Goal: Information Seeking & Learning: Check status

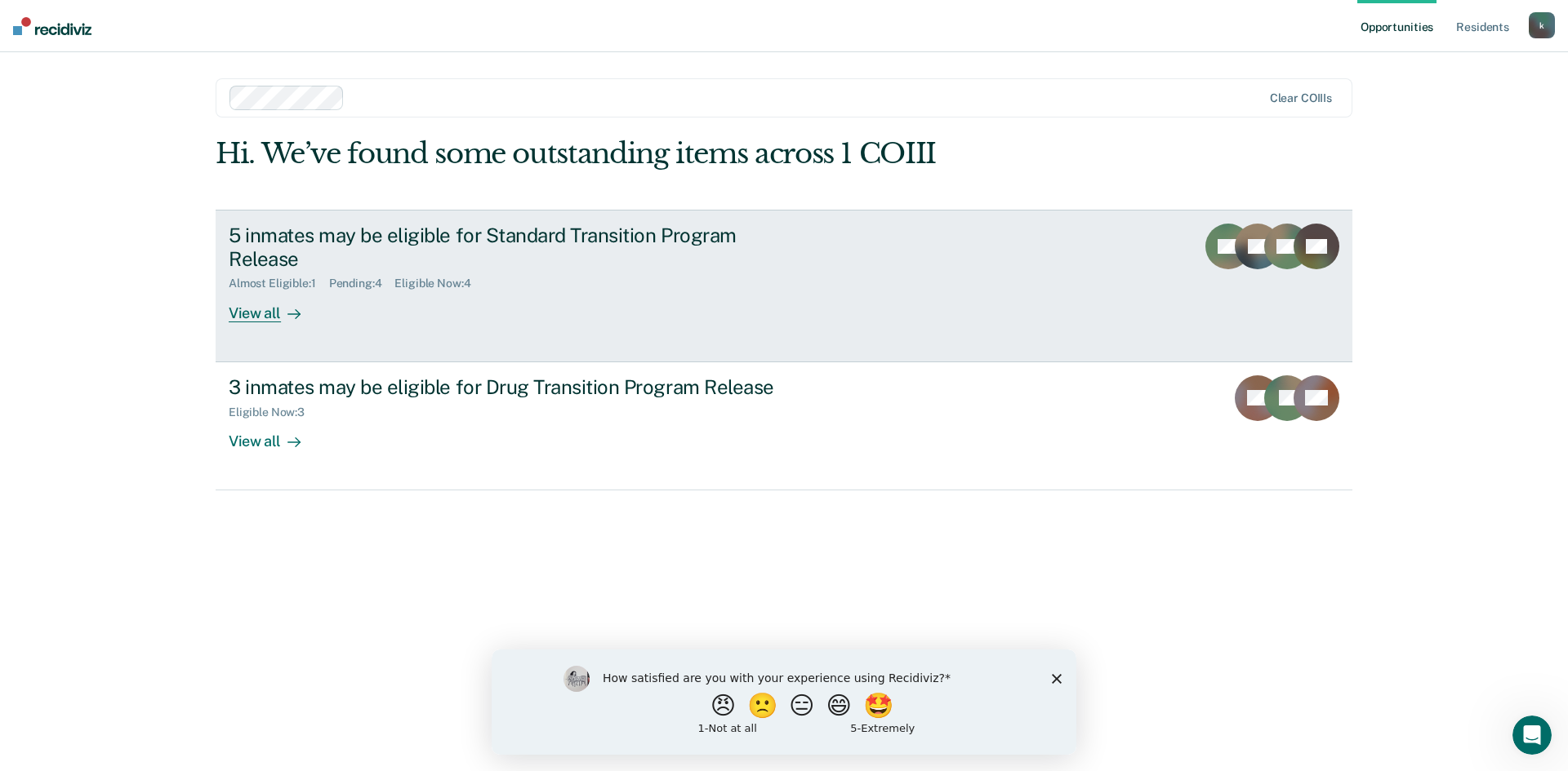
click at [355, 247] on div "5 inmates may be eligible for Standard Transition Program Release" at bounding box center [515, 247] width 573 height 47
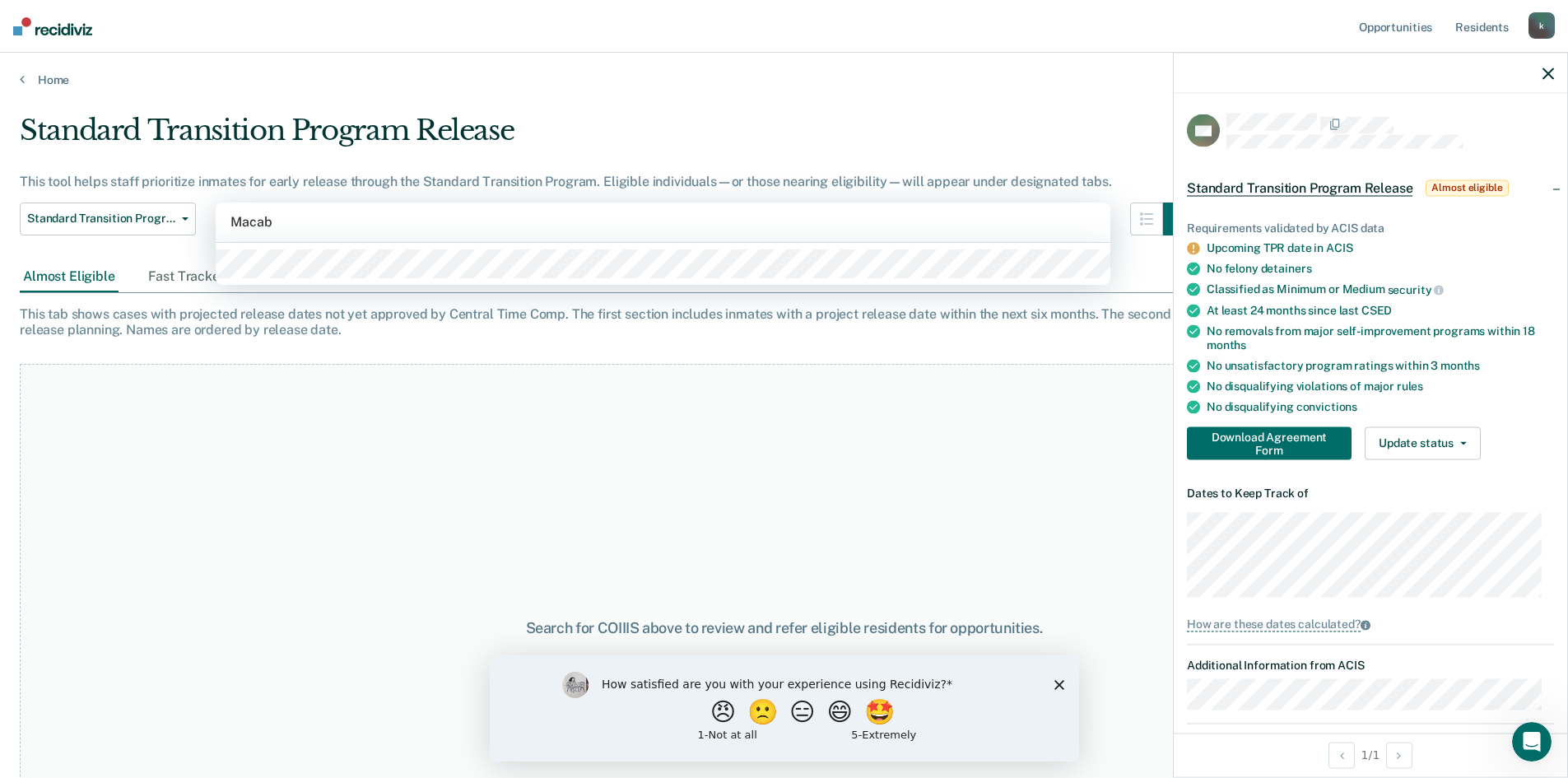
type input "Macabe"
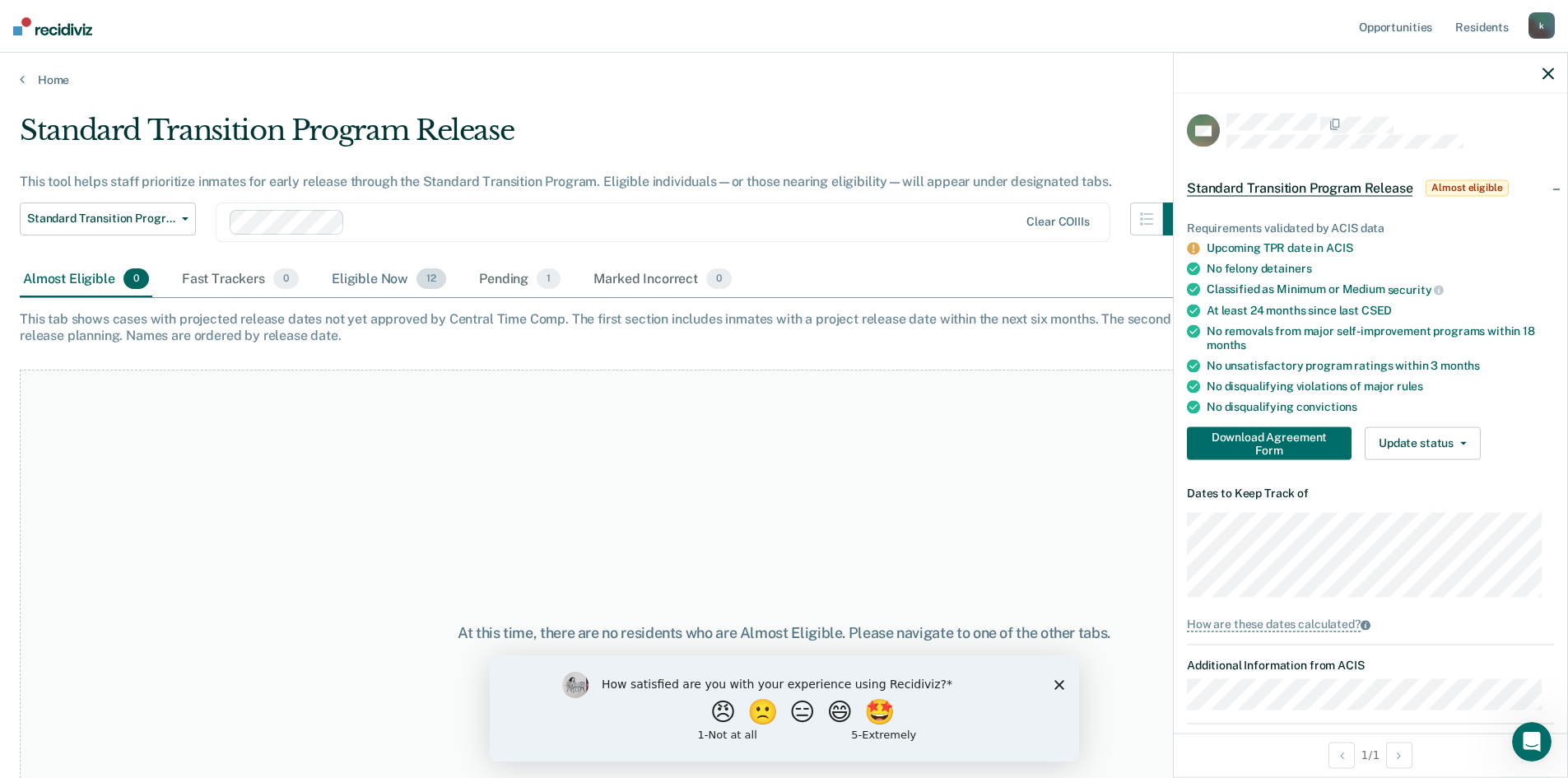
click at [370, 278] on div "Eligible Now 12" at bounding box center [389, 280] width 121 height 36
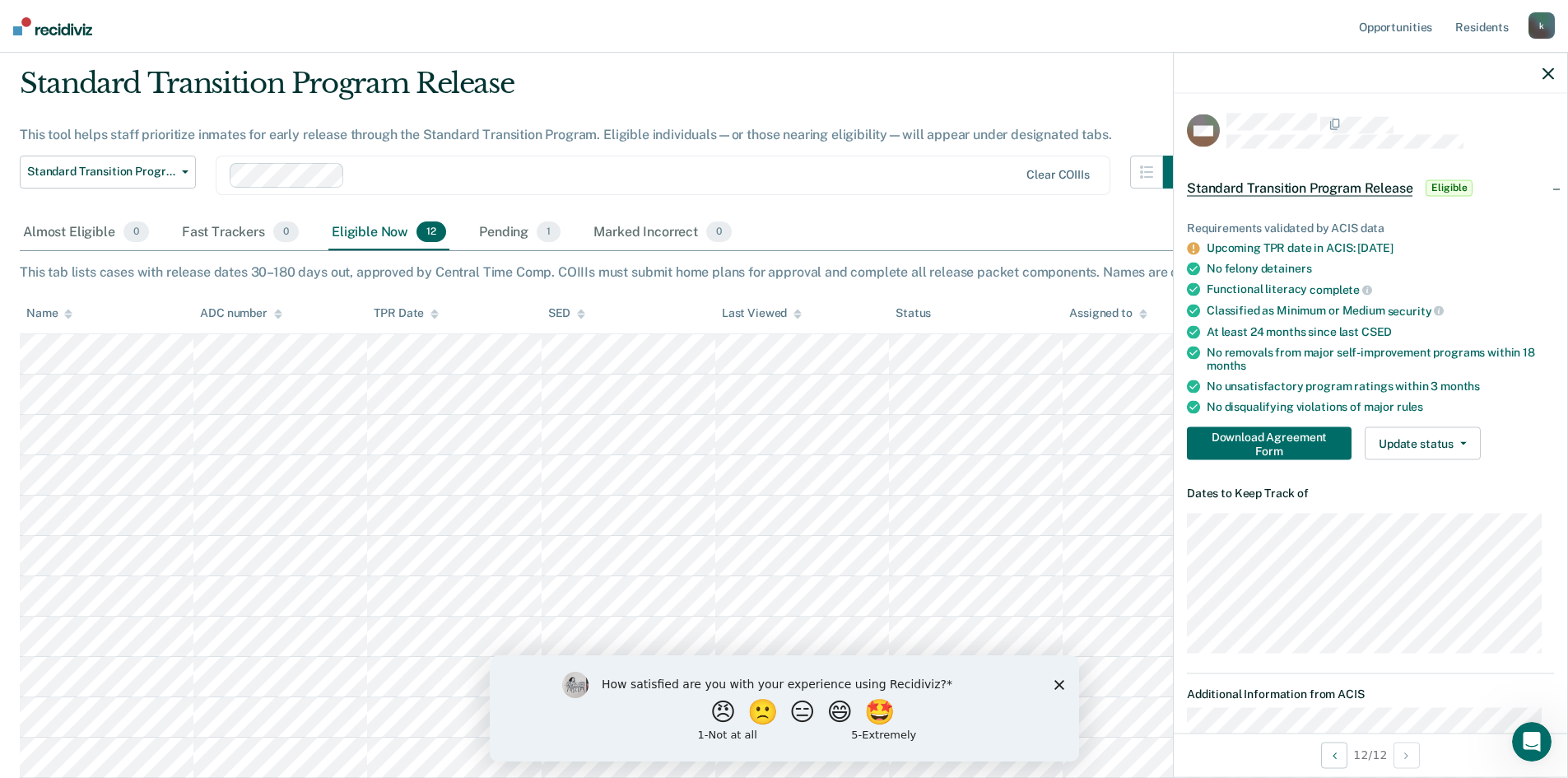
scroll to position [87, 0]
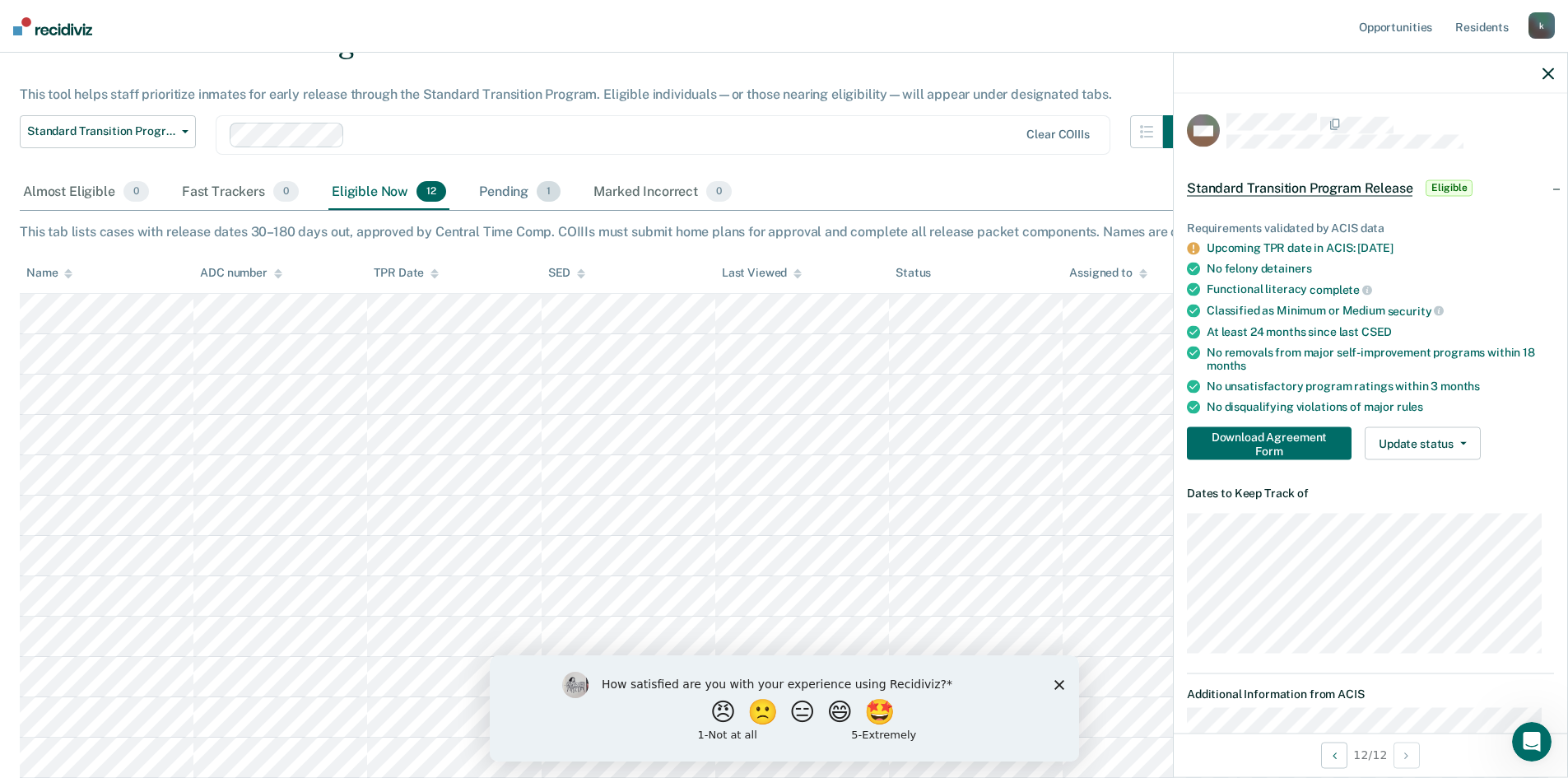
click at [505, 198] on div "Pending 1" at bounding box center [519, 192] width 88 height 36
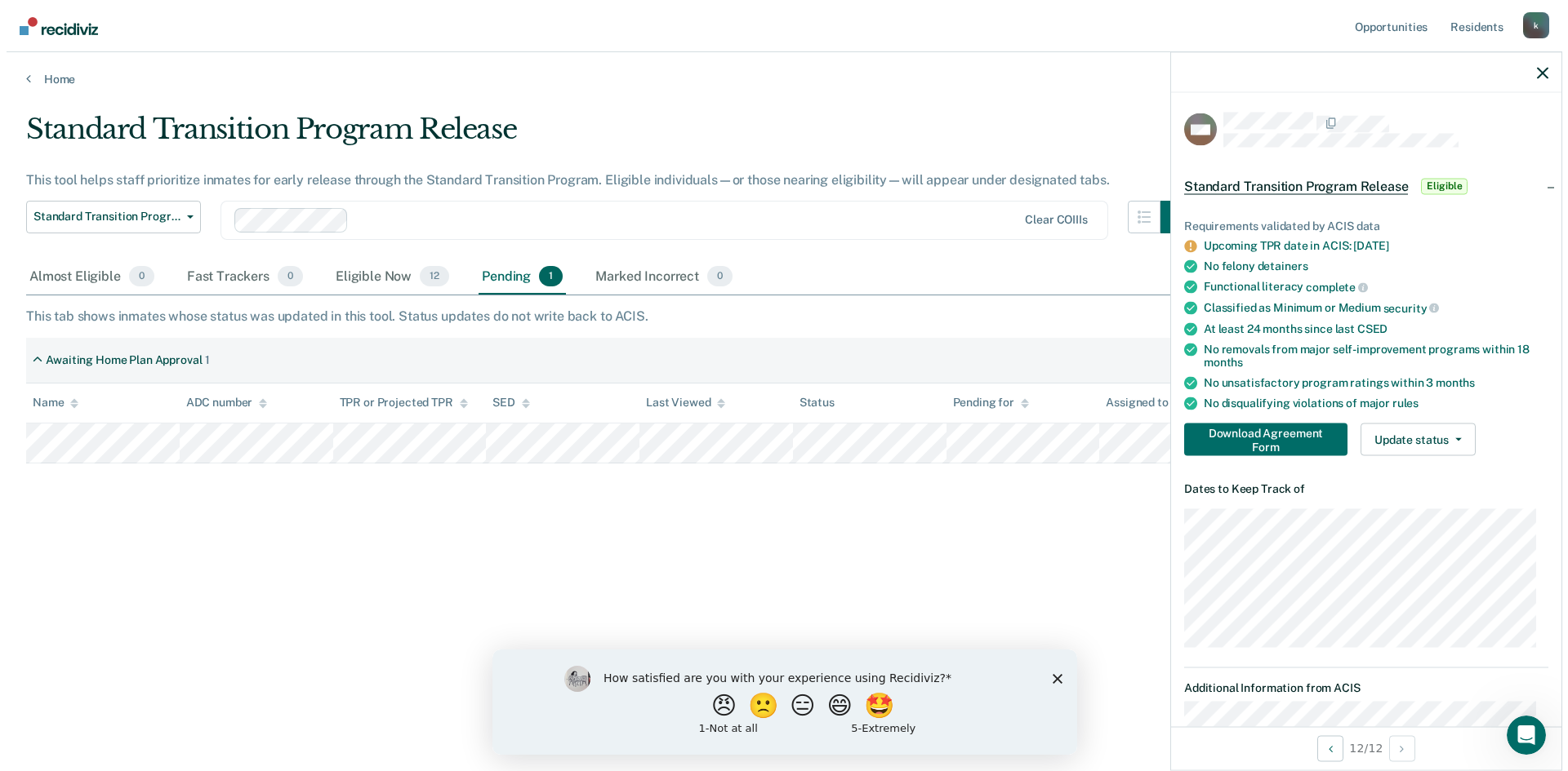
scroll to position [0, 0]
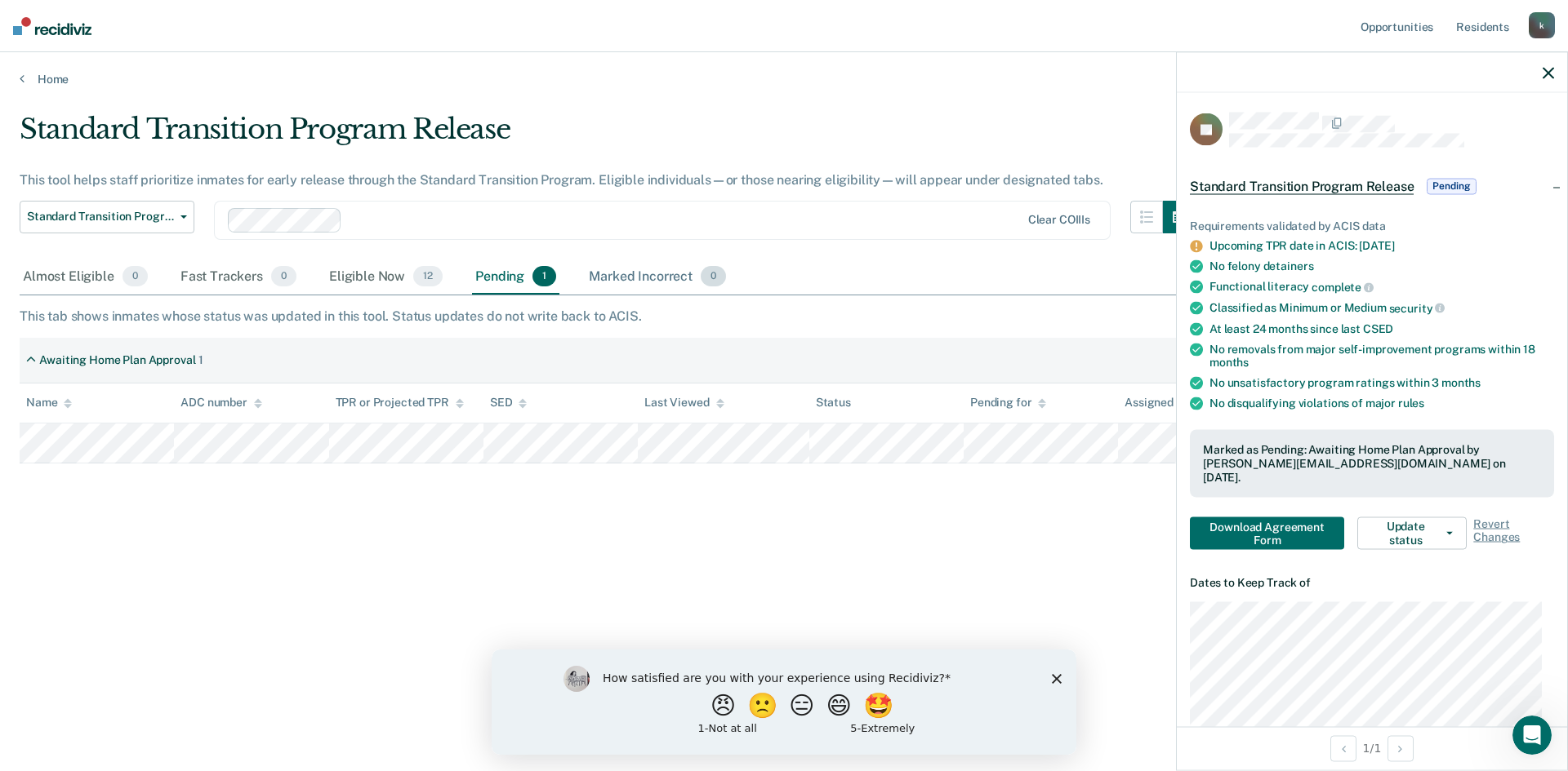
click at [673, 270] on div "Marked Incorrect 0" at bounding box center [658, 278] width 144 height 36
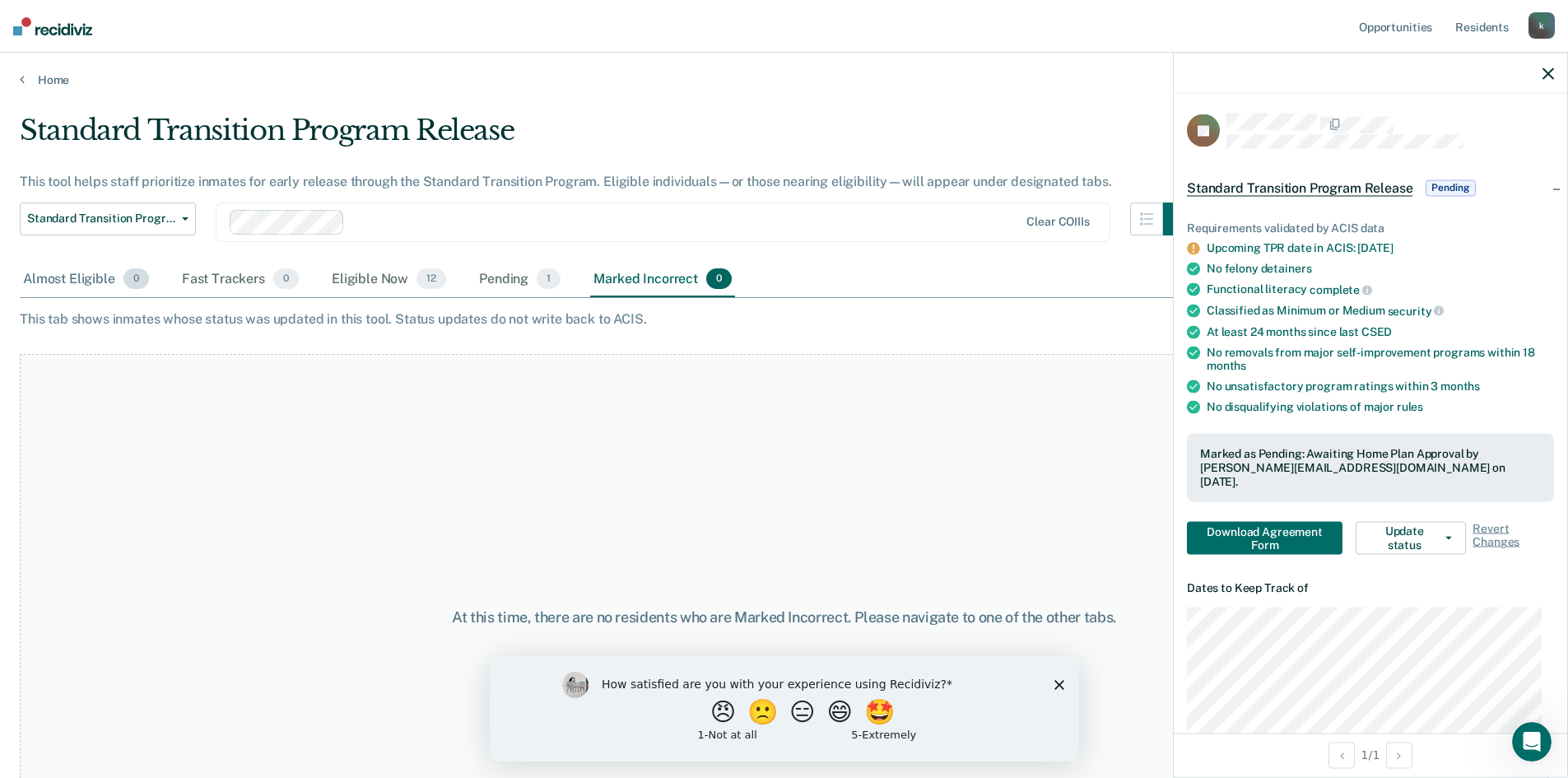
click at [87, 286] on div "Almost Eligible 0" at bounding box center [85, 280] width 132 height 36
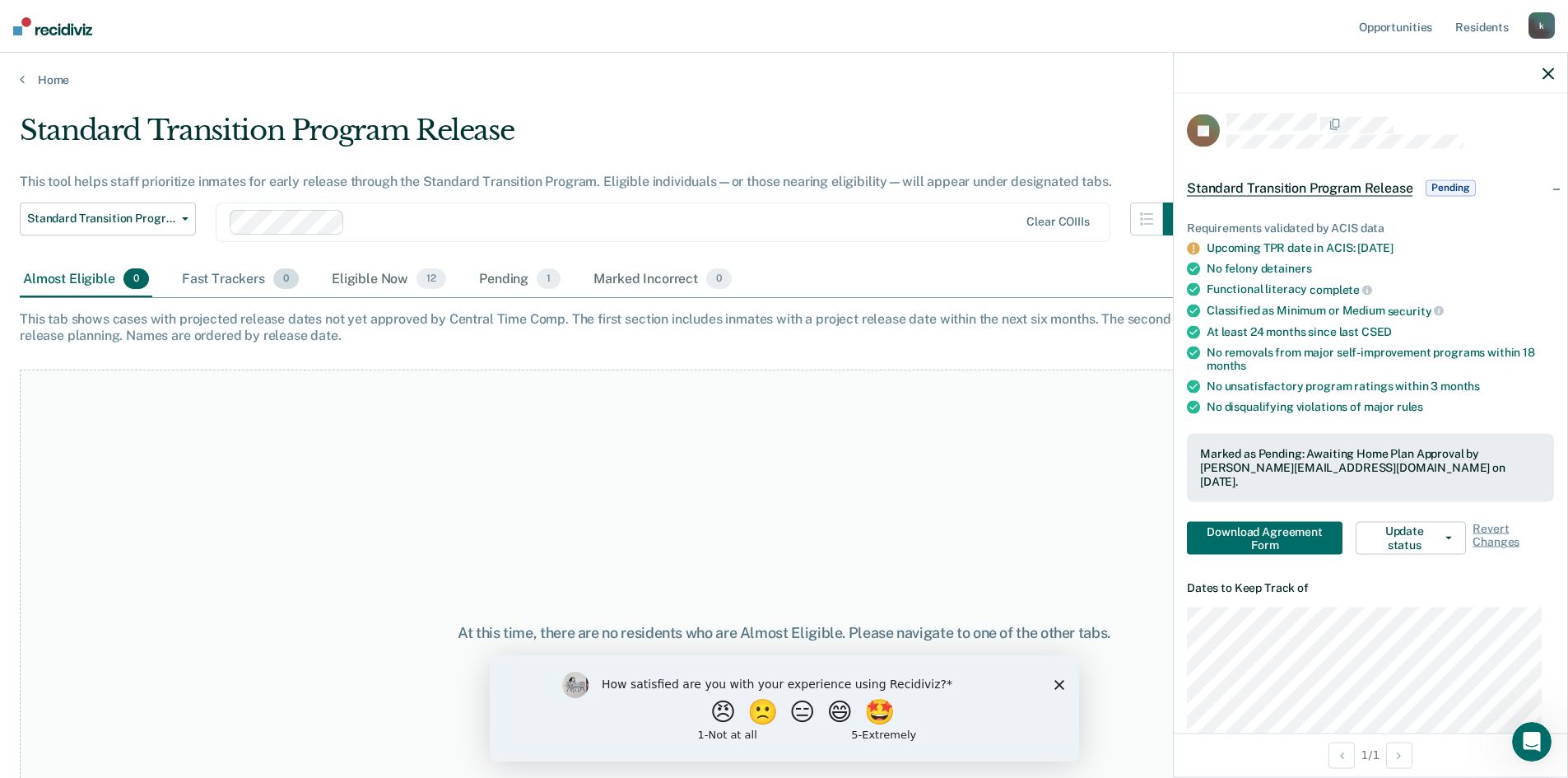
click at [228, 278] on div "Fast Trackers 0" at bounding box center [240, 280] width 124 height 36
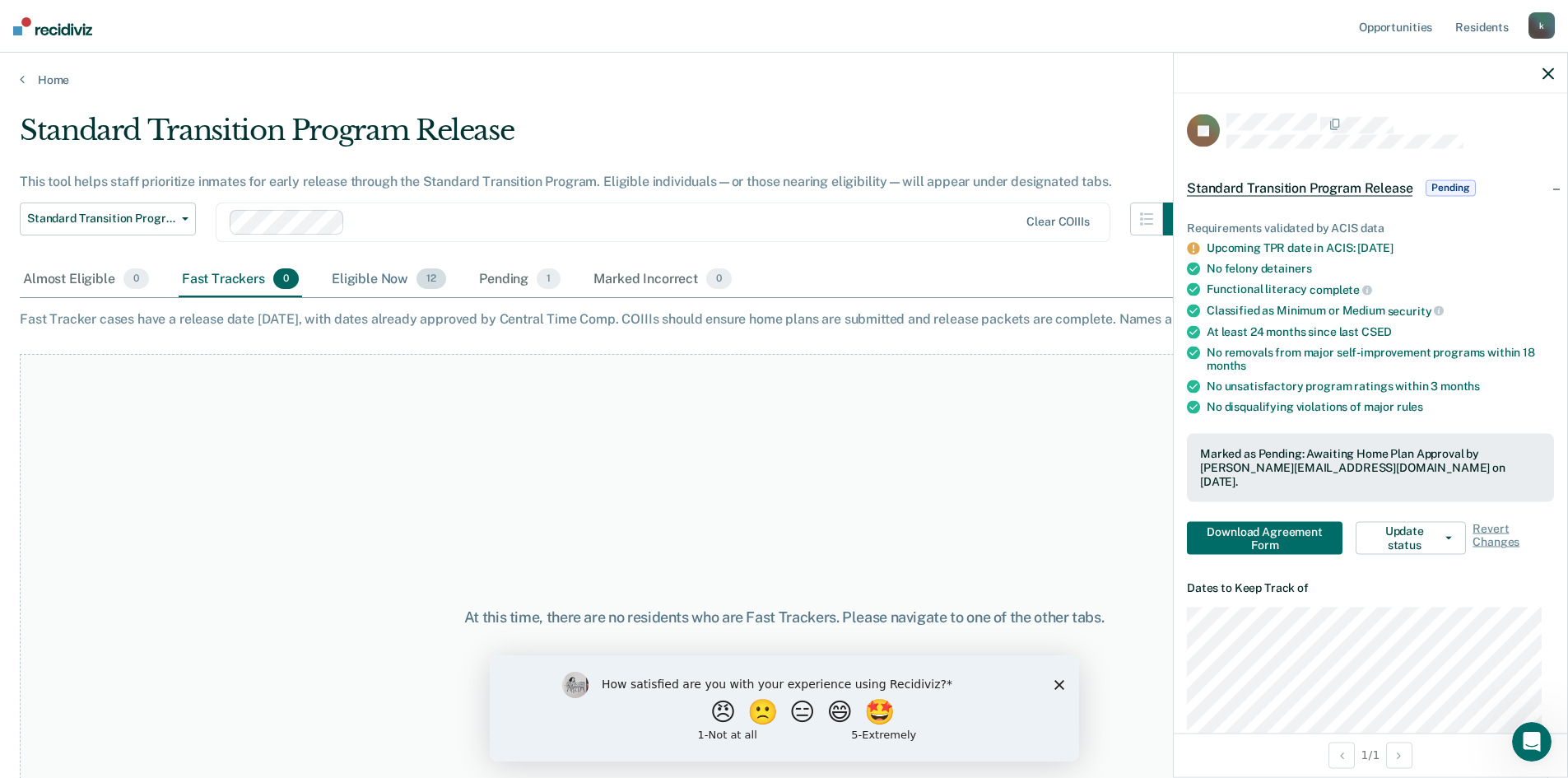
click at [370, 278] on div "Eligible Now 12" at bounding box center [389, 280] width 121 height 36
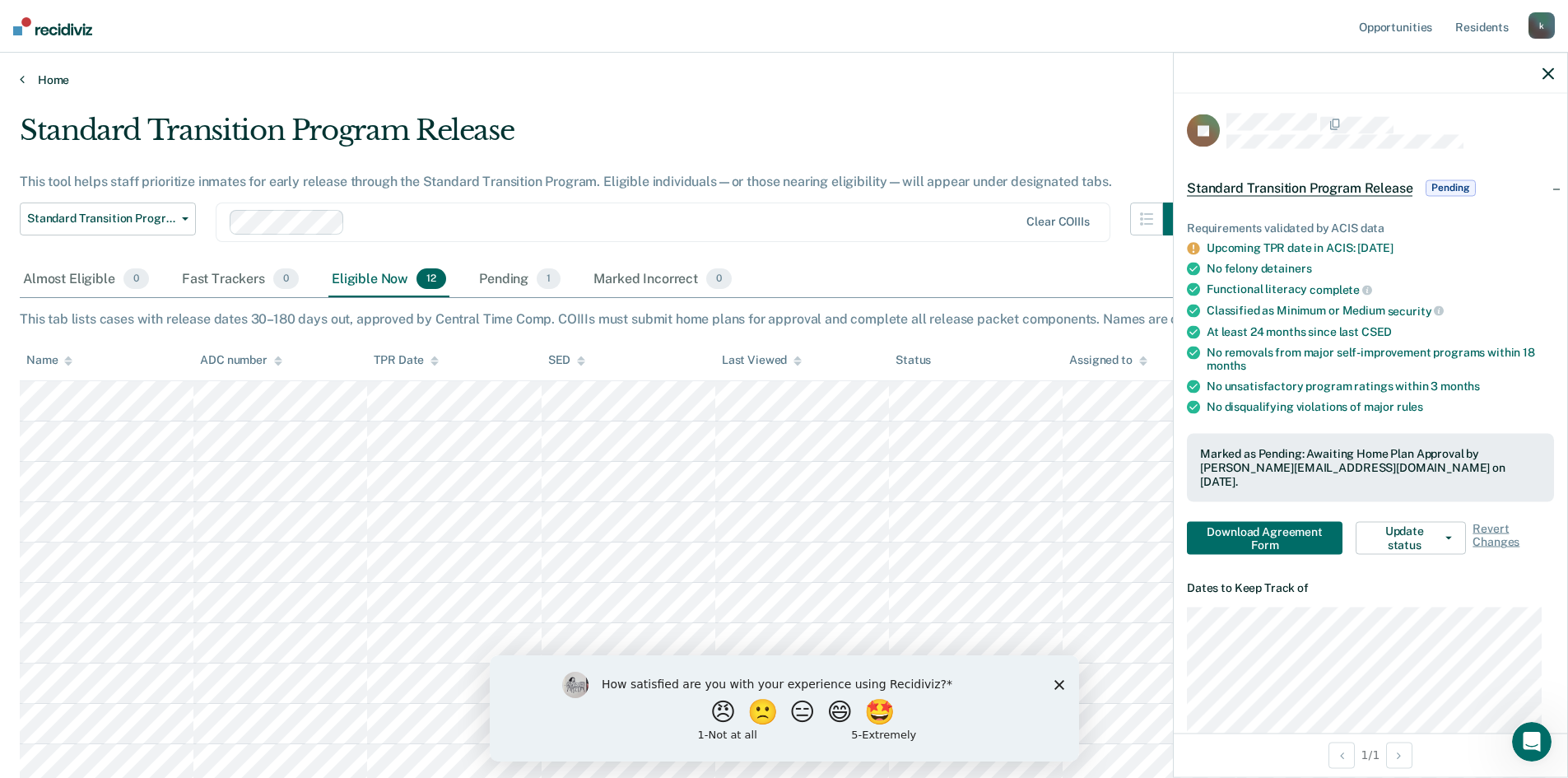
click at [30, 79] on link "Home" at bounding box center [784, 79] width 1529 height 15
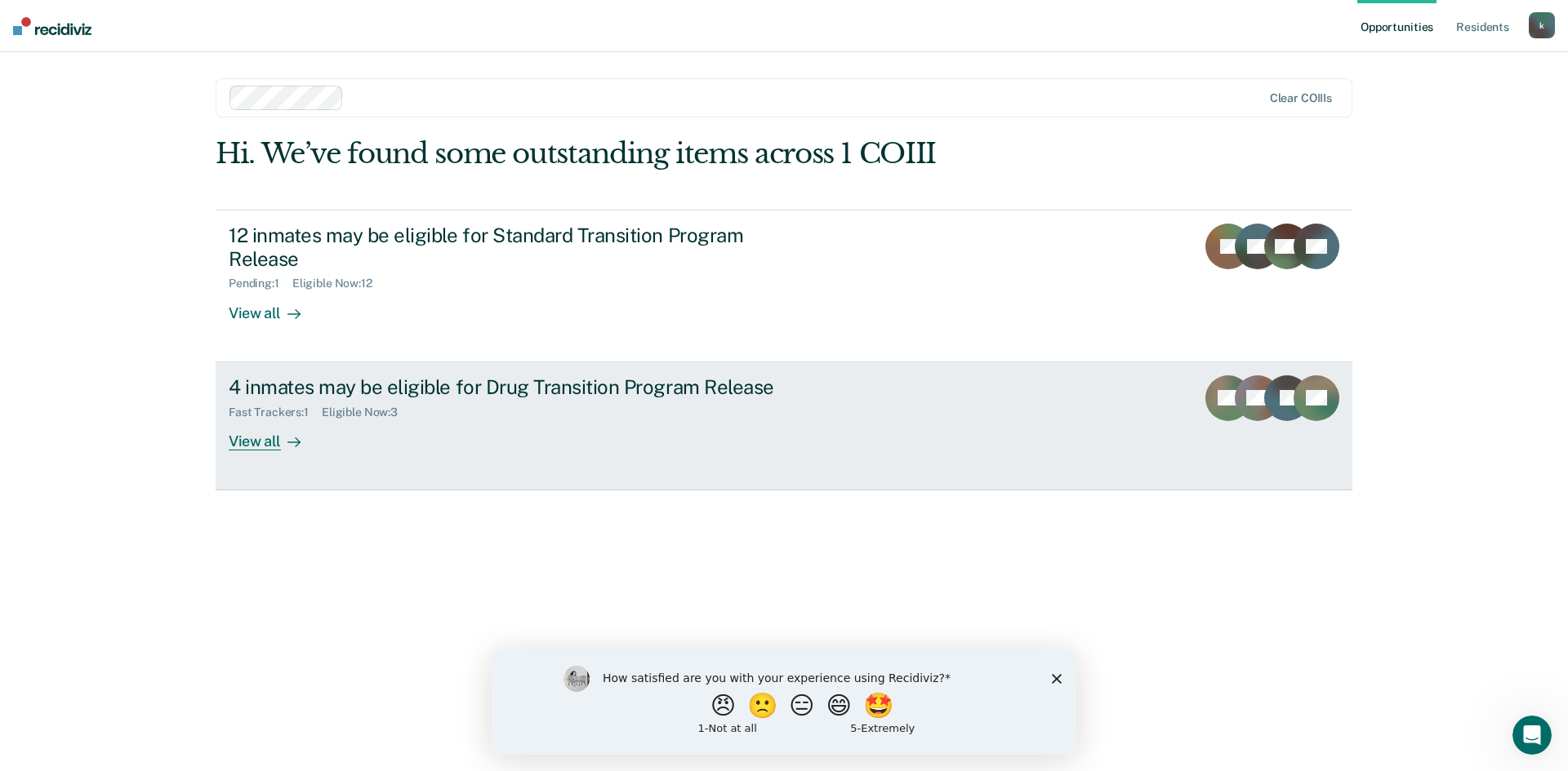
click at [459, 414] on div "Fast Trackers : 1 Eligible Now : 3" at bounding box center [515, 410] width 573 height 20
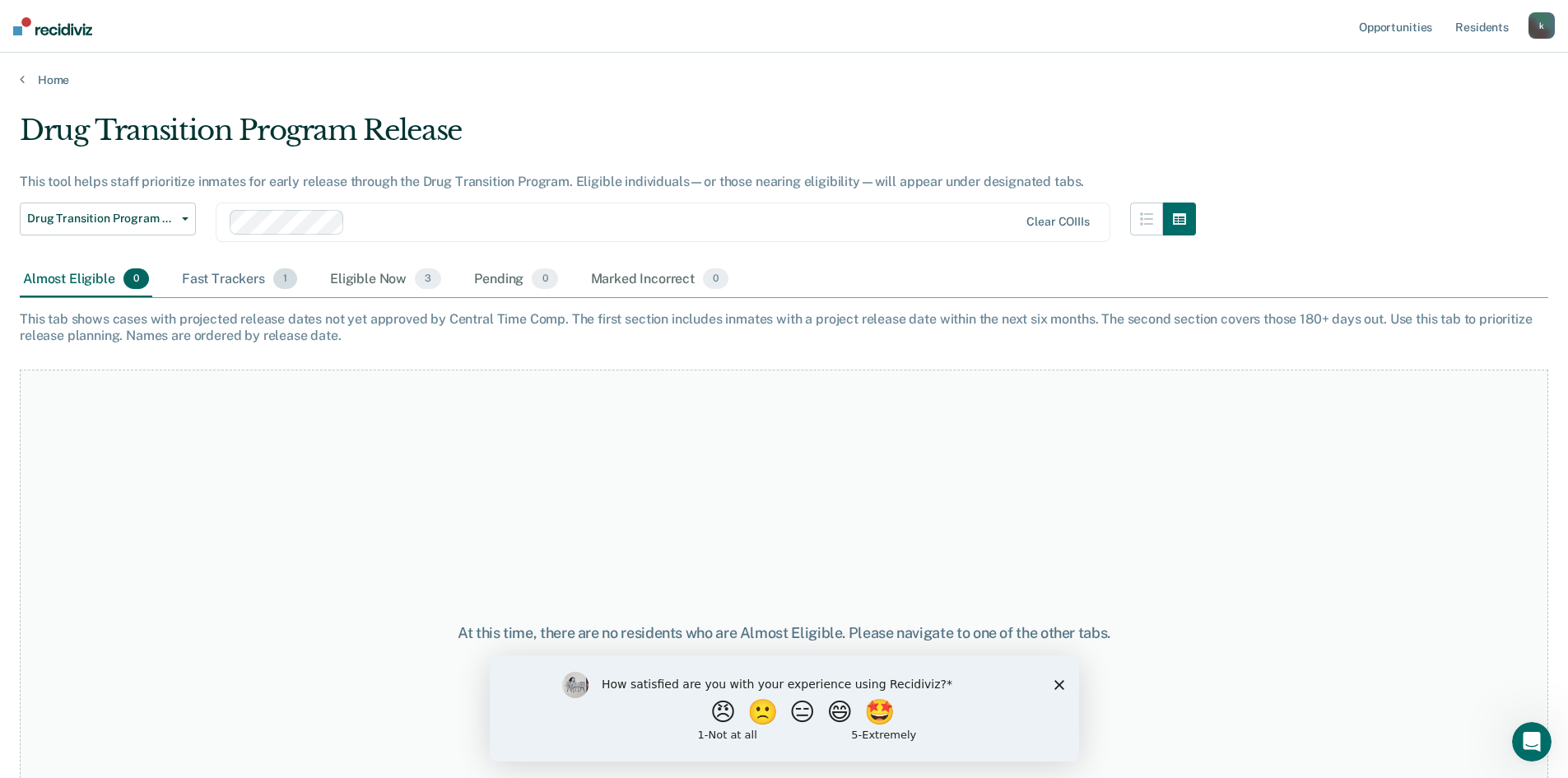
click at [226, 276] on div "Fast Trackers 1" at bounding box center [239, 280] width 122 height 36
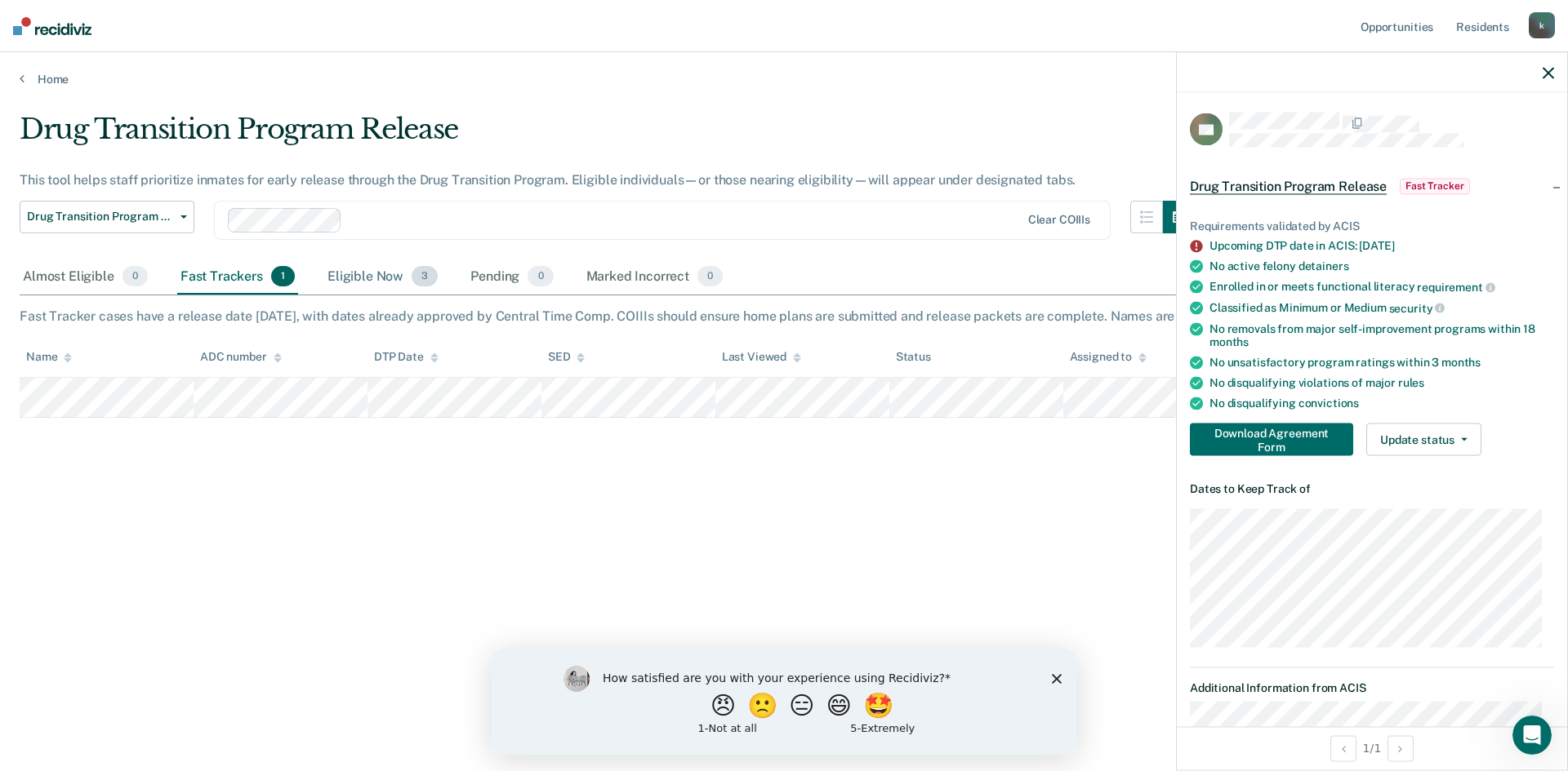
click at [377, 273] on div "Eligible Now 3" at bounding box center [383, 278] width 117 height 36
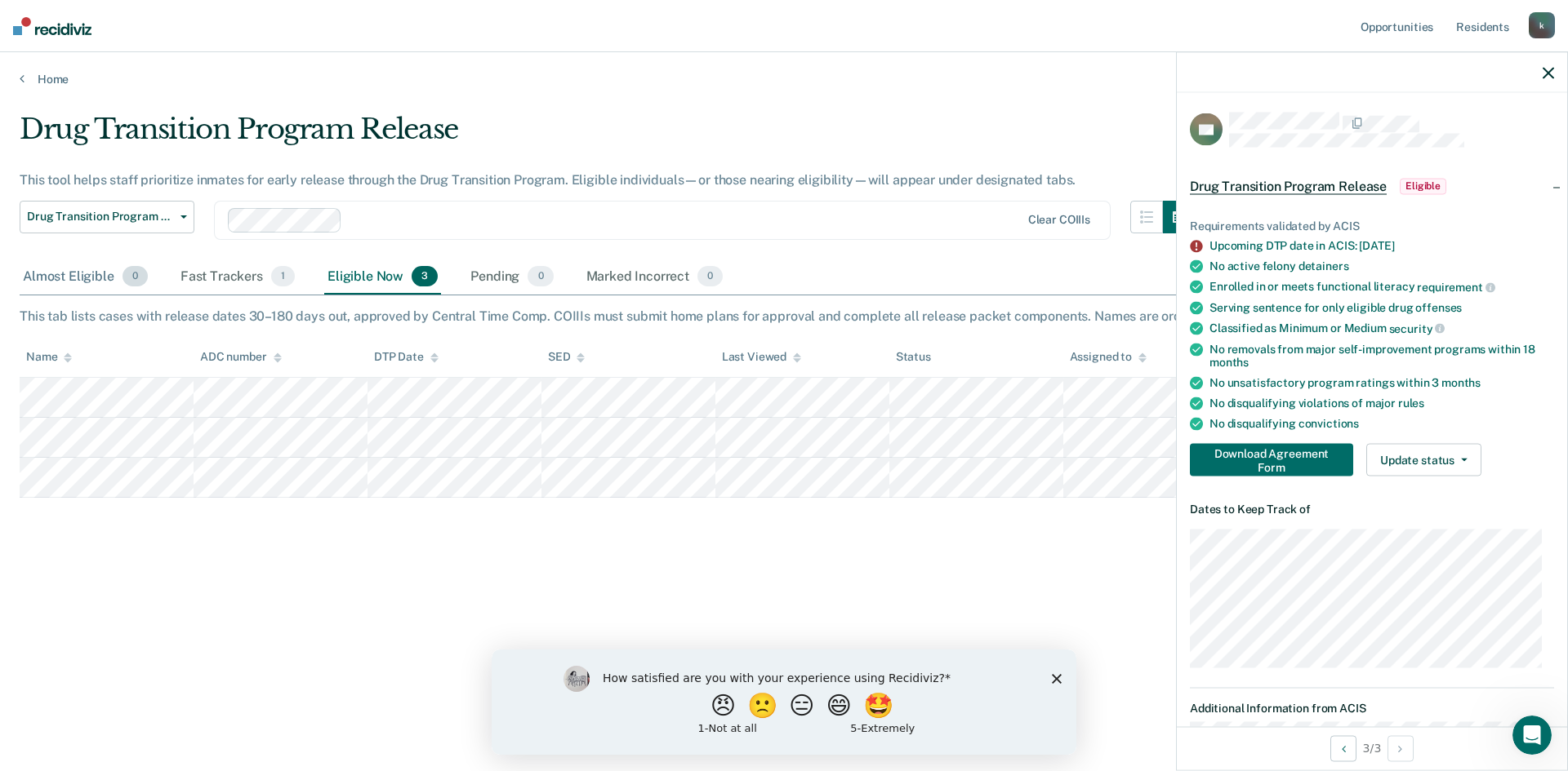
click at [67, 274] on div "Almost Eligible 0" at bounding box center [85, 278] width 131 height 36
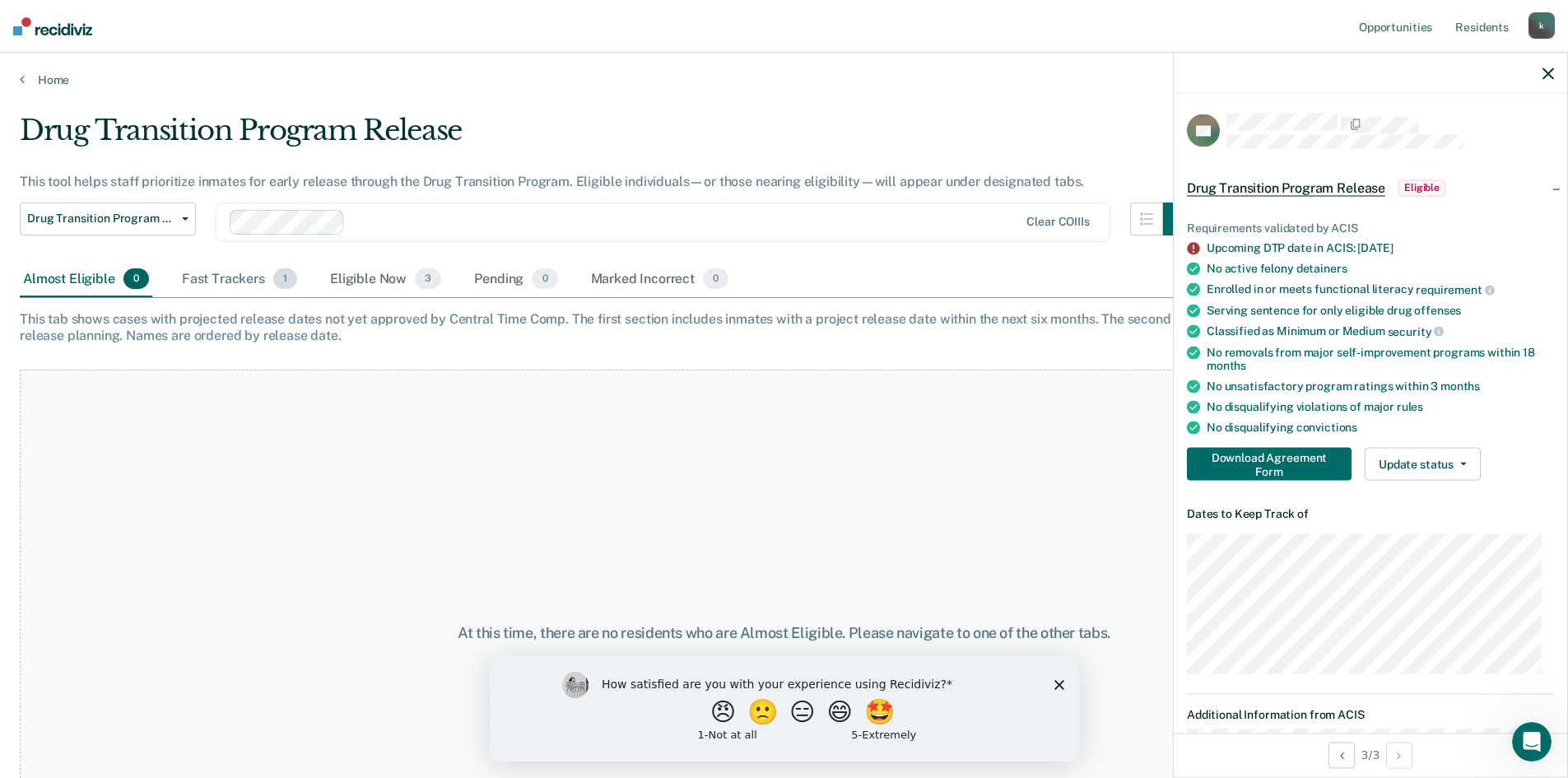
click at [219, 289] on div "Fast Trackers 1" at bounding box center [239, 280] width 122 height 36
